Goal: Information Seeking & Learning: Check status

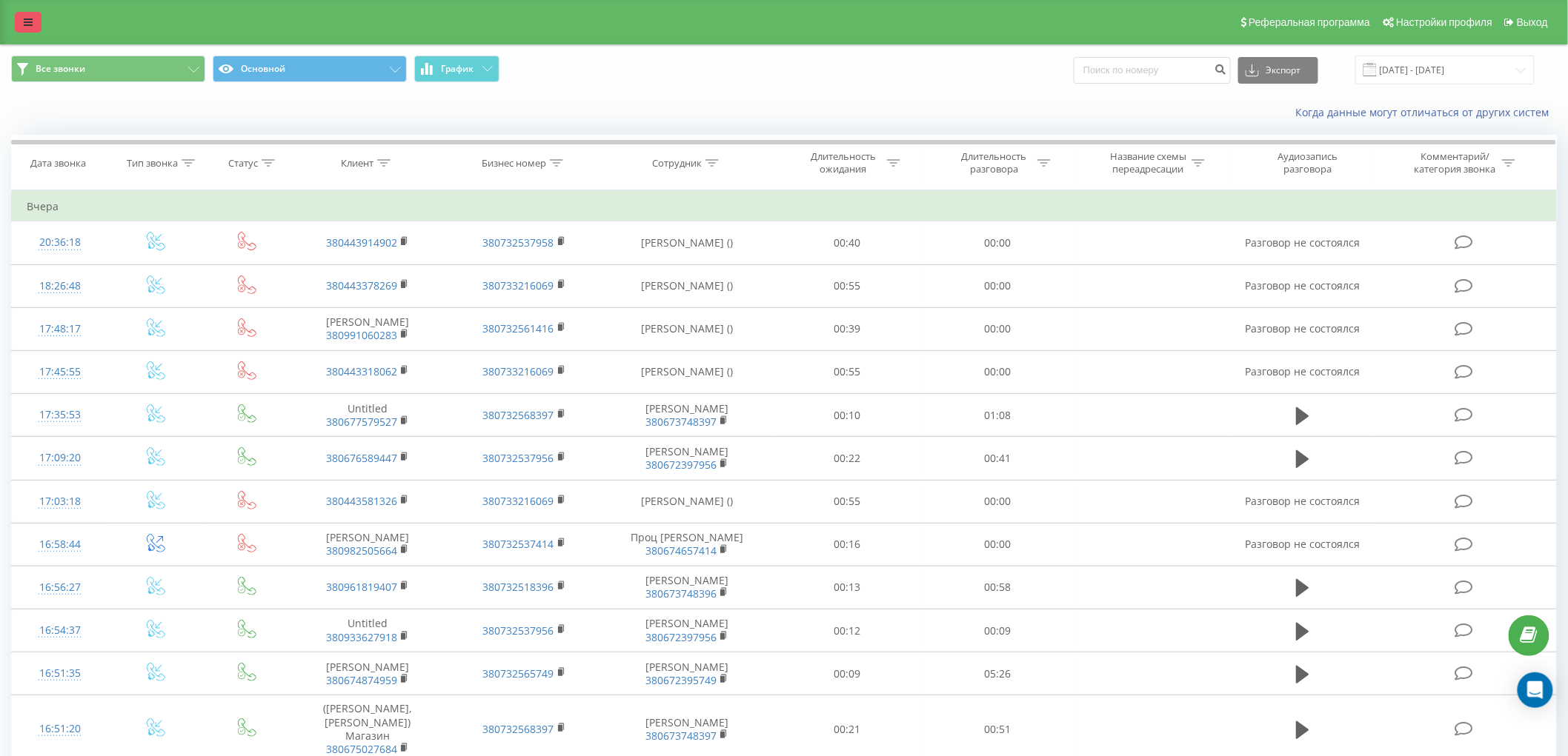
click at [26, 16] on link at bounding box center [28, 22] width 27 height 20
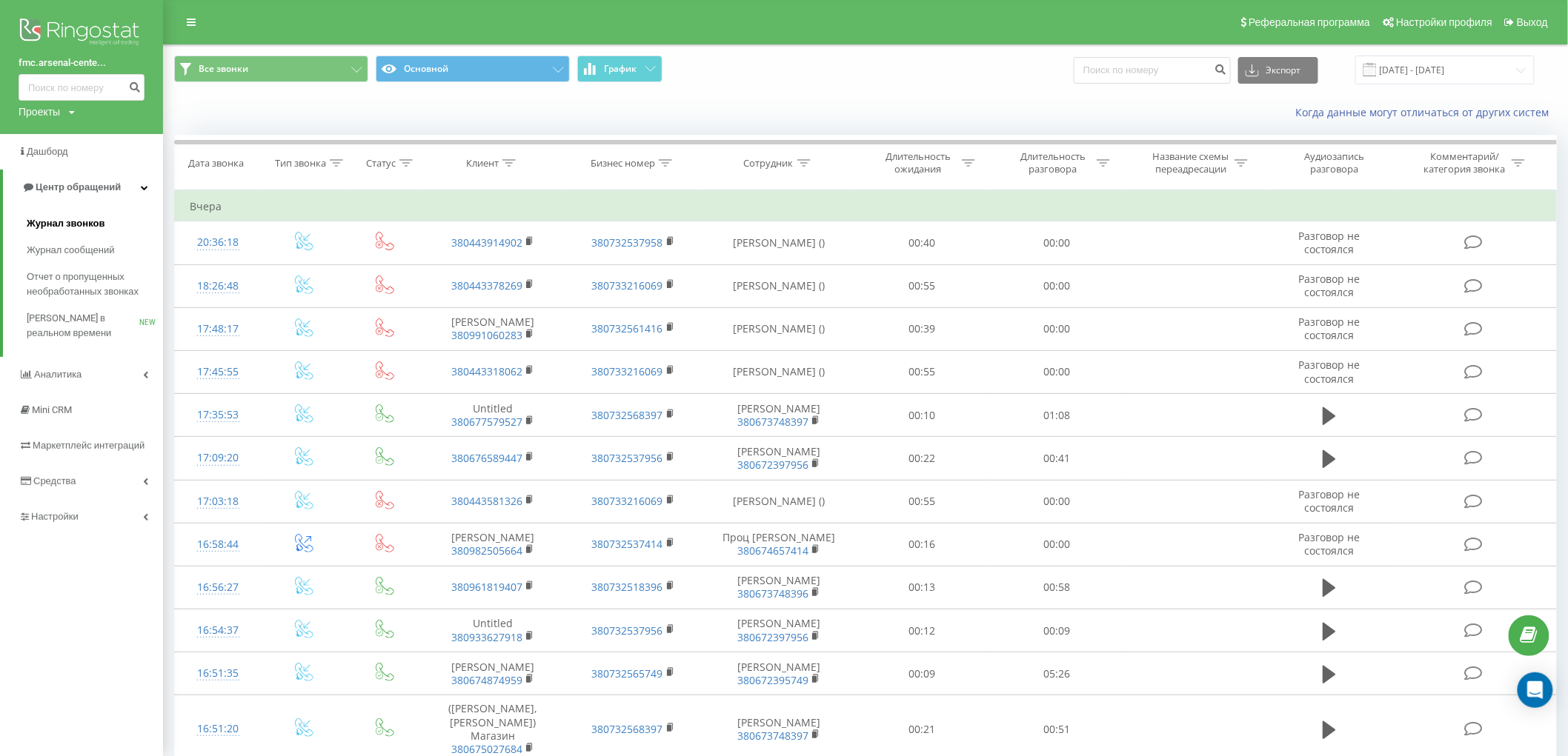
click at [92, 228] on span "Журнал звонков" at bounding box center [65, 224] width 77 height 15
